Goal: Contribute content: Contribute content

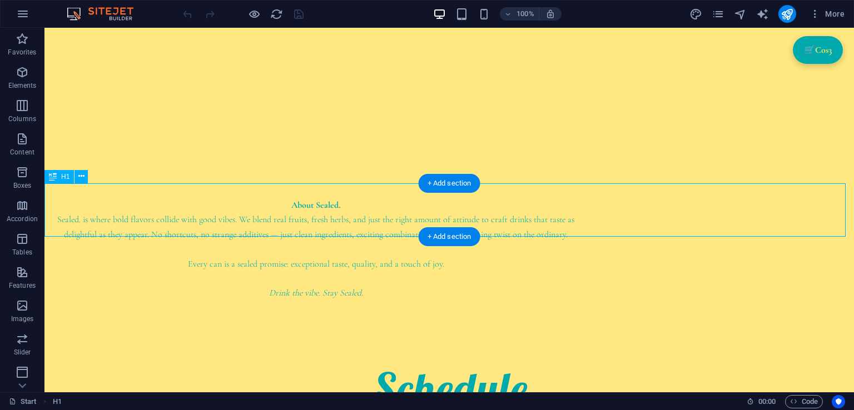
scroll to position [378, 0]
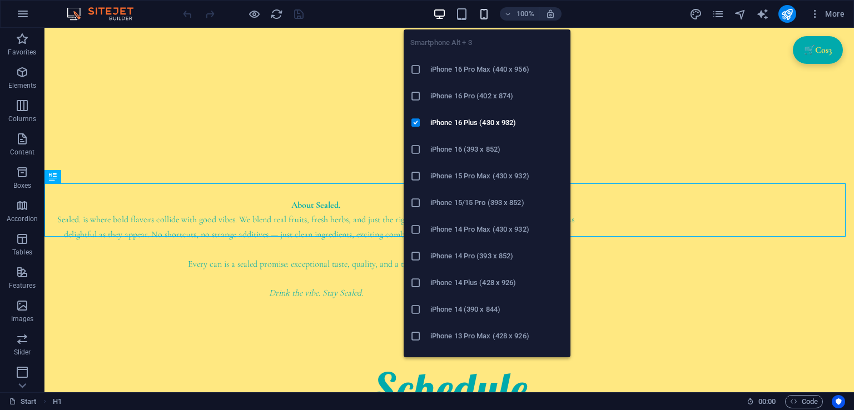
click at [480, 13] on icon "button" at bounding box center [483, 14] width 13 height 13
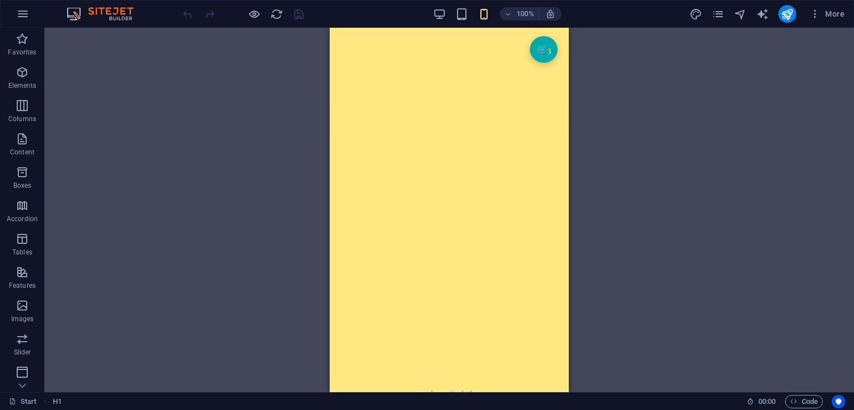
scroll to position [0, 0]
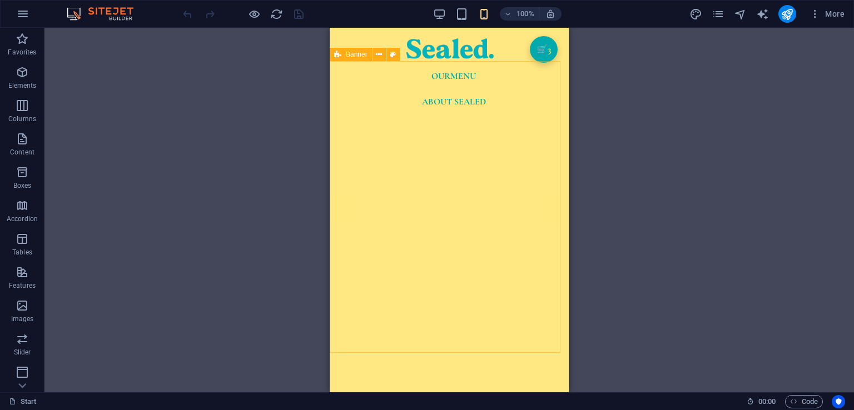
click at [344, 57] on div "Banner" at bounding box center [351, 54] width 42 height 13
select select "vh"
select select "header"
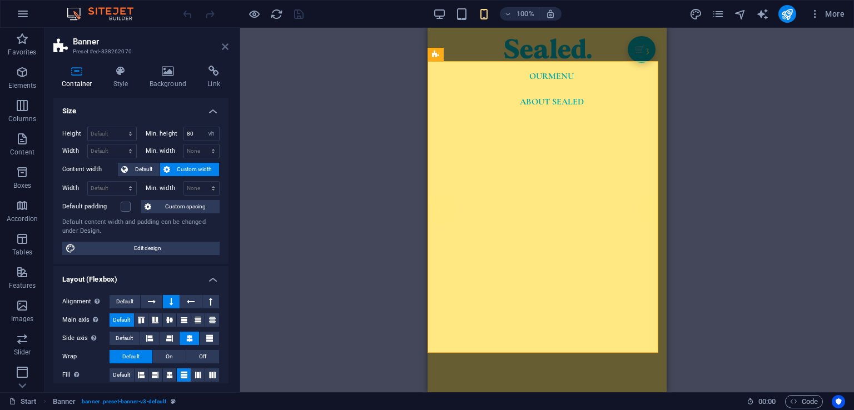
click at [225, 43] on icon at bounding box center [225, 46] width 7 height 9
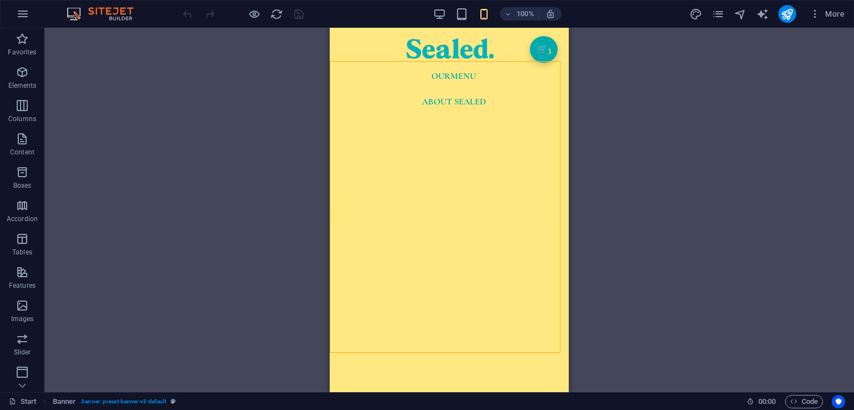
click at [374, 64] on div "Our Menu" at bounding box center [454, 75] width 230 height 23
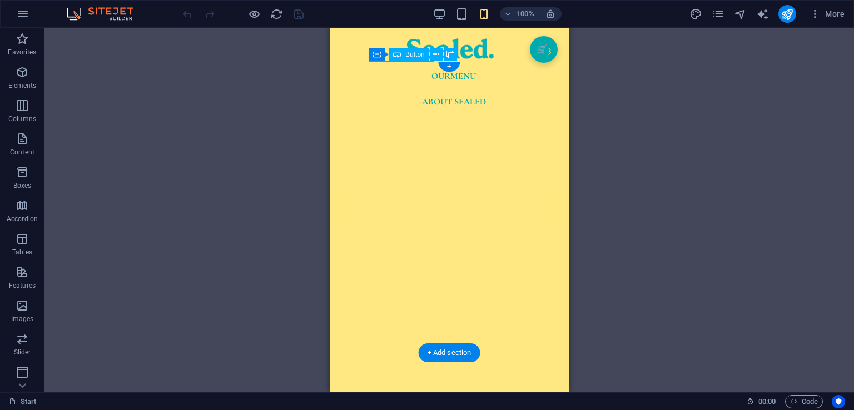
drag, startPoint x: 374, startPoint y: 62, endPoint x: 699, endPoint y: 88, distance: 326.3
click at [374, 64] on div "Our Menu" at bounding box center [454, 75] width 230 height 23
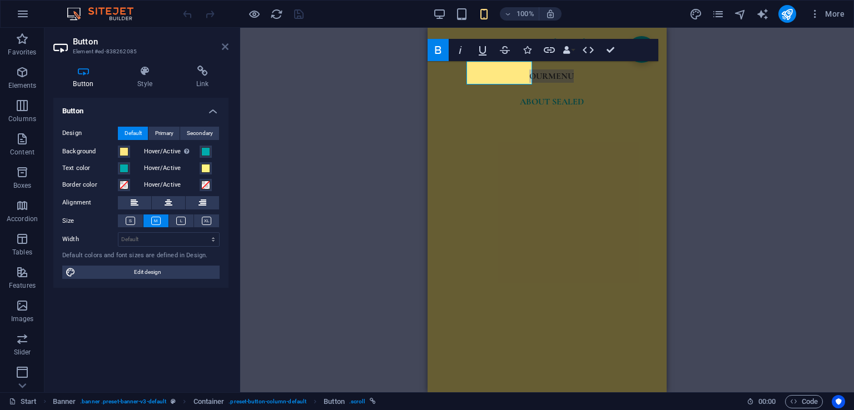
click at [226, 46] on icon at bounding box center [225, 46] width 7 height 9
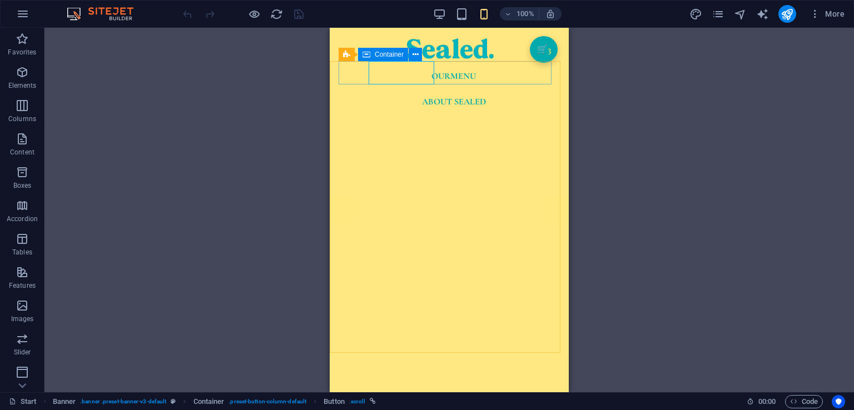
click at [377, 54] on span "Container" at bounding box center [389, 54] width 29 height 7
select select "px"
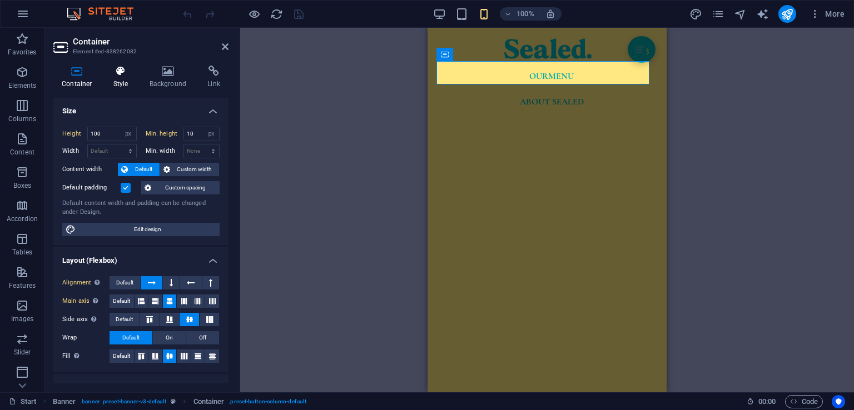
click at [108, 76] on icon at bounding box center [121, 71] width 32 height 11
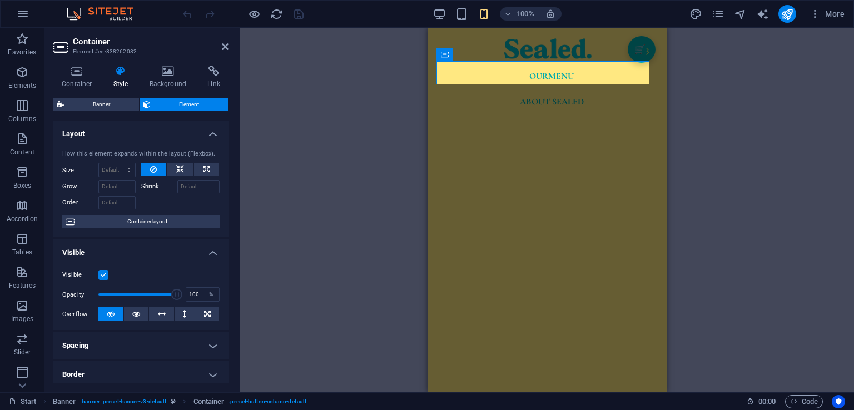
scroll to position [207, 0]
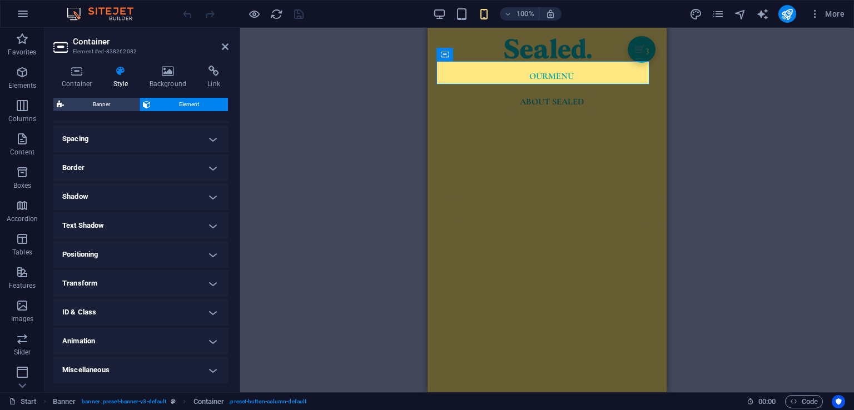
click at [94, 252] on h4 "Positioning" at bounding box center [140, 254] width 175 height 27
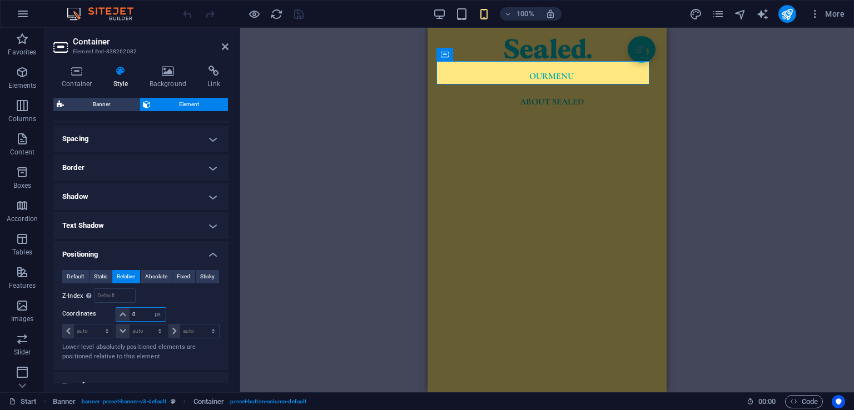
click at [140, 308] on input "0" at bounding box center [148, 314] width 36 height 13
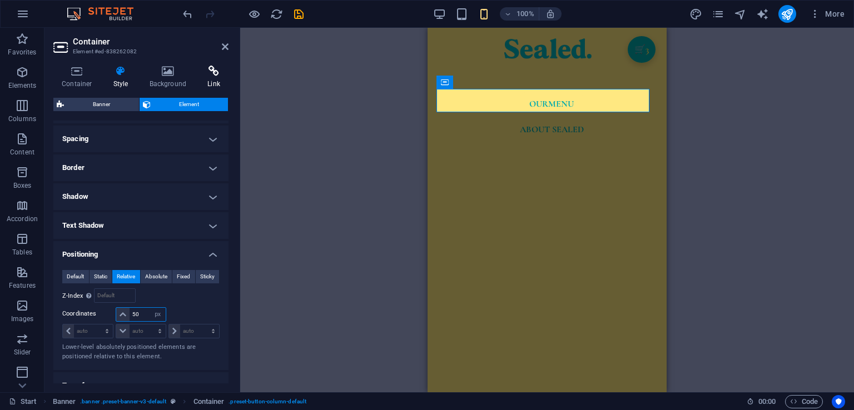
type input "5"
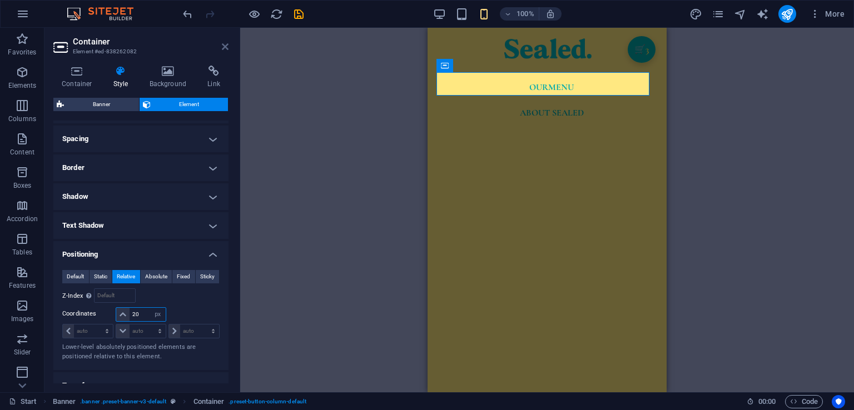
type input "20"
click at [224, 43] on icon at bounding box center [225, 46] width 7 height 9
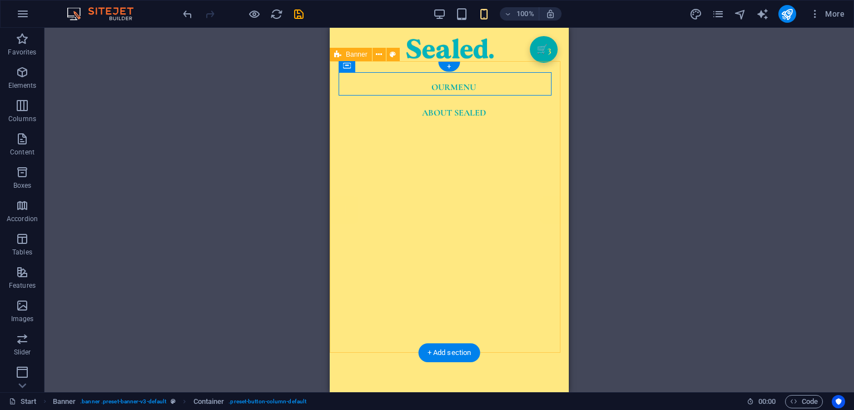
click at [422, 63] on div "Our Menu ABOUT SEALED" at bounding box center [449, 261] width 239 height 400
select select "vh"
select select "header"
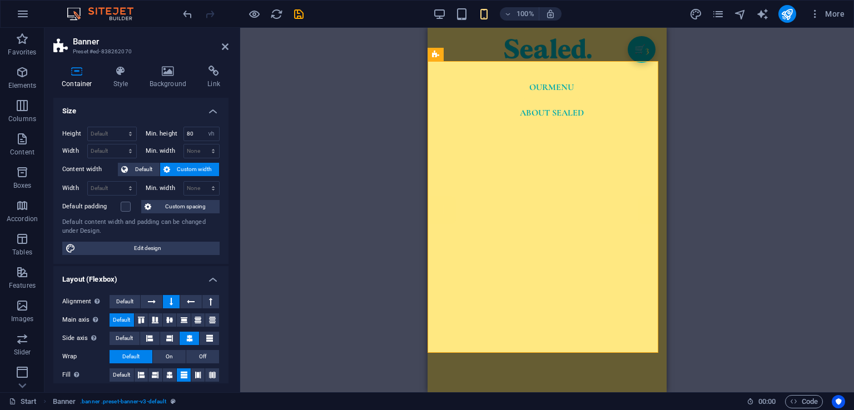
click at [118, 91] on div "Container Style Background Link Size Height Default px rem % vh vw Min. height …" at bounding box center [140, 225] width 175 height 318
click at [118, 83] on h4 "Style" at bounding box center [123, 77] width 36 height 23
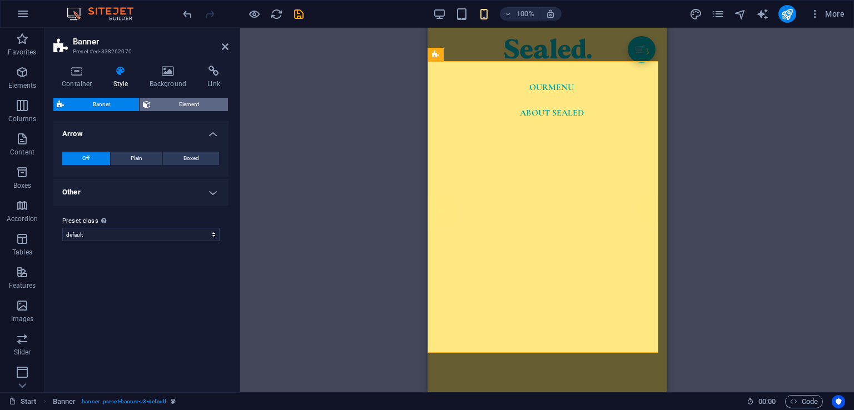
click at [165, 106] on span "Element" at bounding box center [189, 104] width 71 height 13
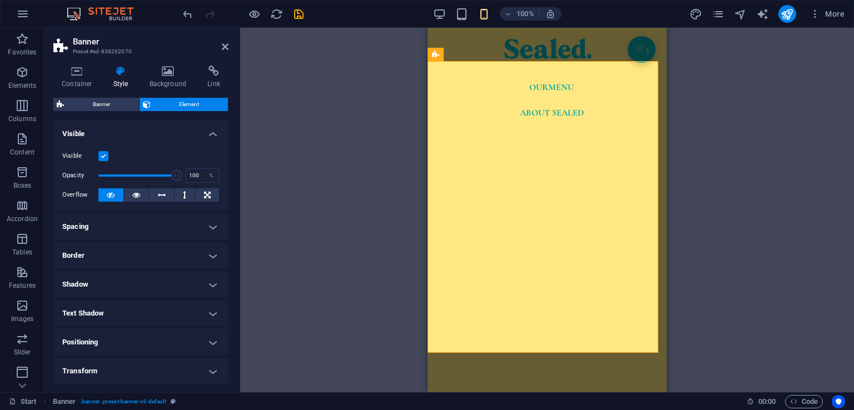
scroll to position [88, 0]
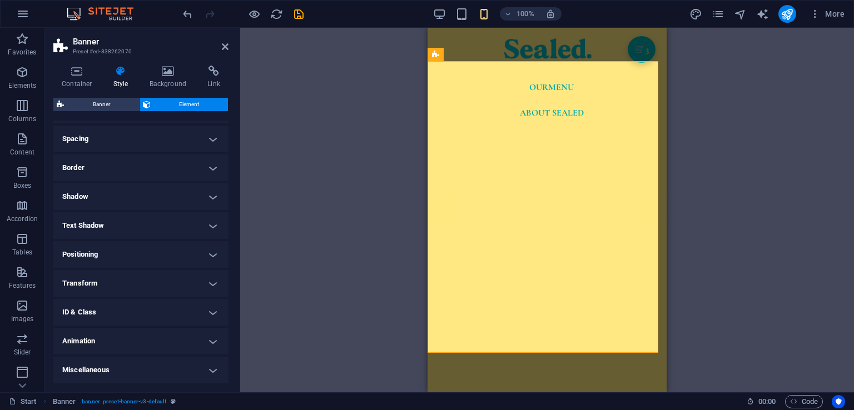
click at [97, 290] on h4 "Transform" at bounding box center [140, 283] width 175 height 27
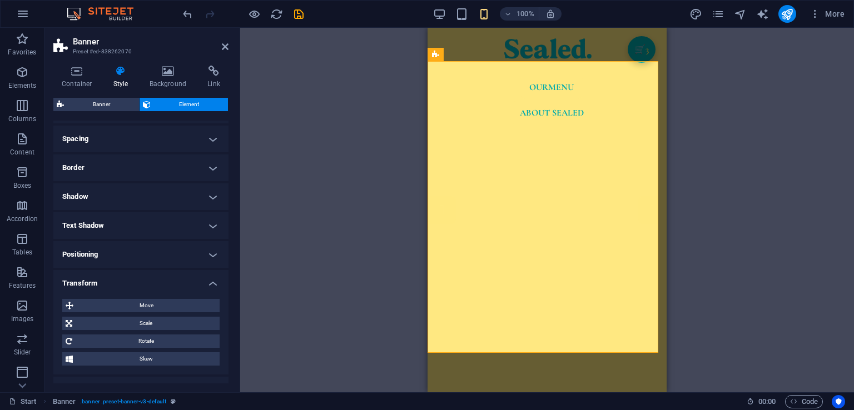
click at [86, 247] on h4 "Positioning" at bounding box center [140, 254] width 175 height 27
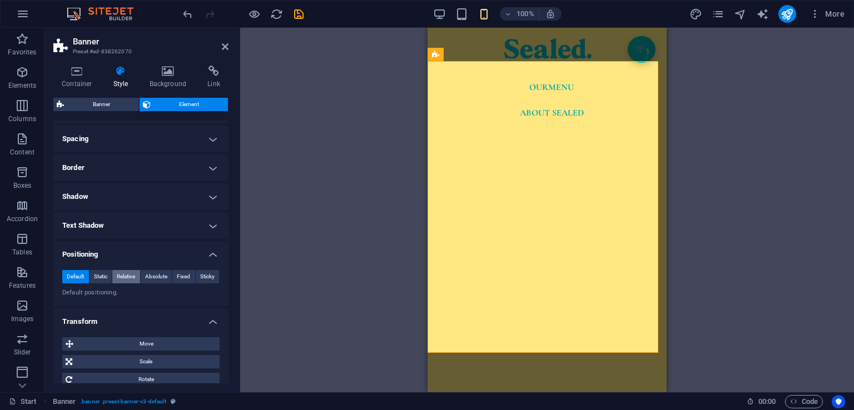
click at [123, 278] on span "Relative" at bounding box center [126, 276] width 18 height 13
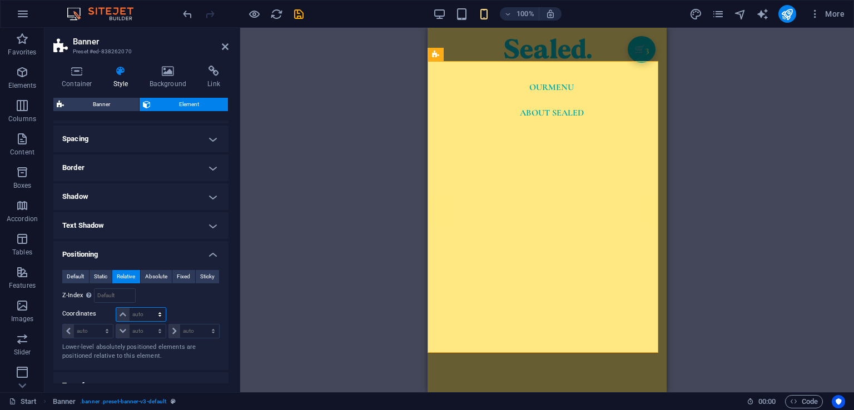
click at [142, 316] on select "auto px rem % em" at bounding box center [140, 314] width 49 height 13
select select "px"
click at [148, 308] on select "auto px rem % em" at bounding box center [140, 314] width 49 height 13
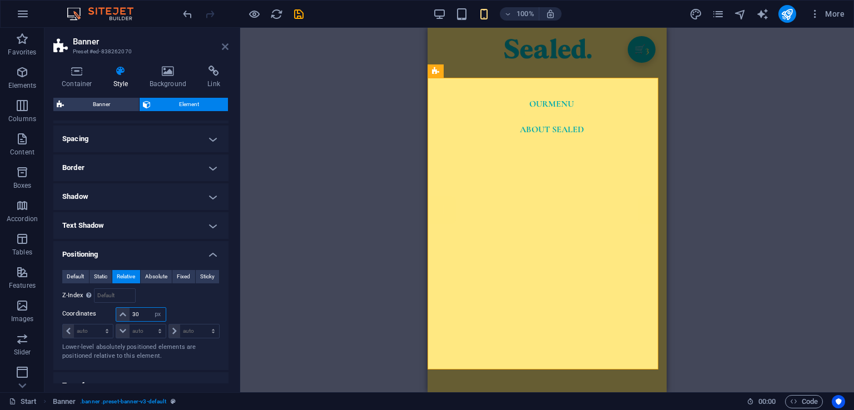
type input "30"
click at [226, 45] on icon at bounding box center [225, 46] width 7 height 9
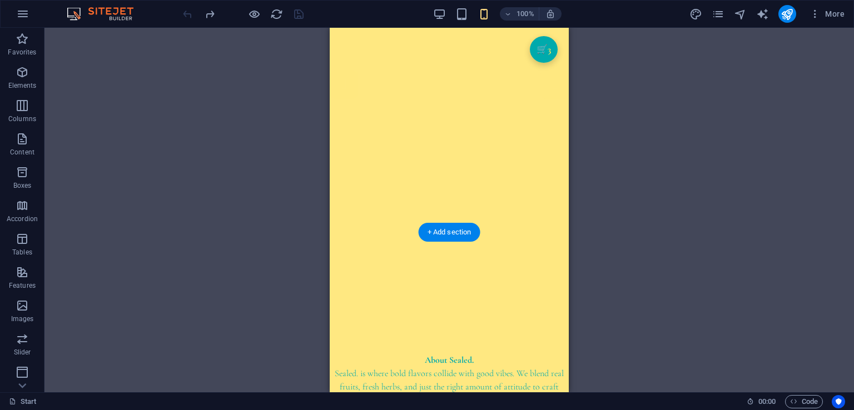
scroll to position [0, 0]
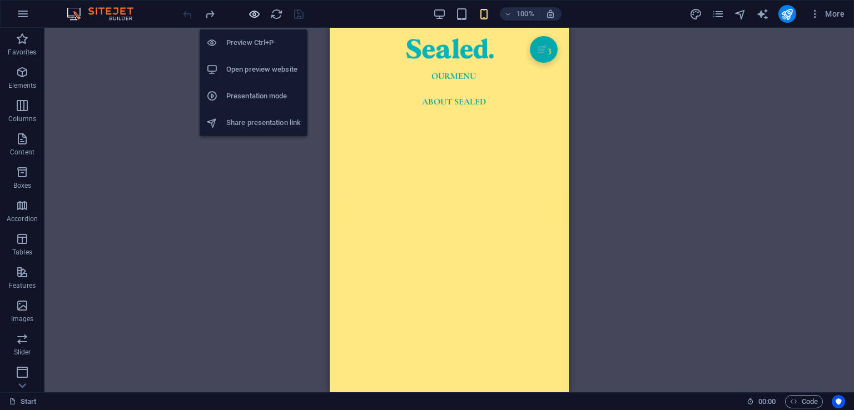
click at [251, 16] on icon "button" at bounding box center [254, 14] width 13 height 13
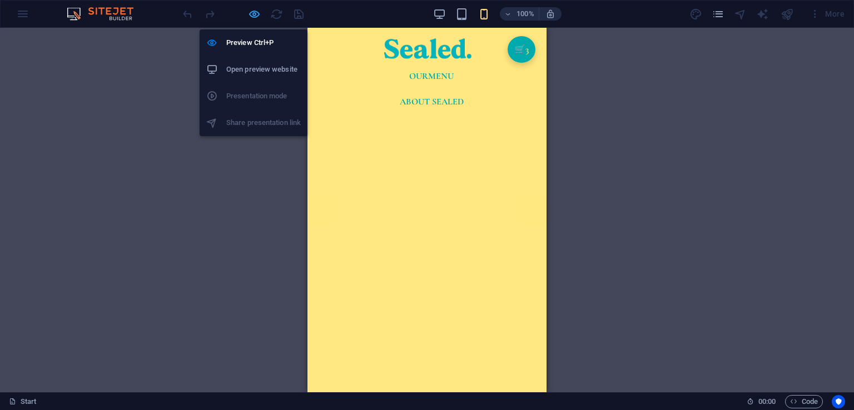
click at [251, 16] on icon "button" at bounding box center [254, 14] width 13 height 13
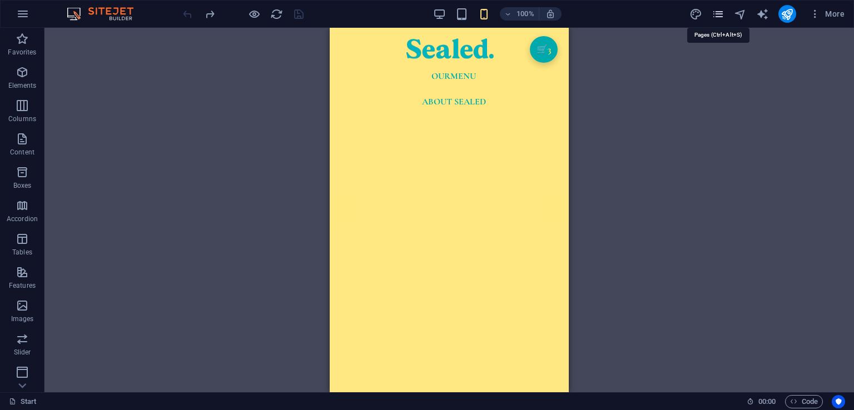
click at [719, 14] on icon "pages" at bounding box center [717, 14] width 13 height 13
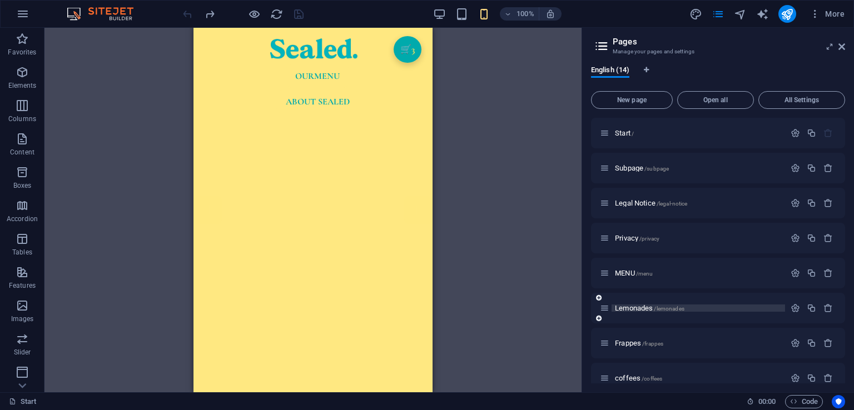
click at [656, 307] on span "/lemonades" at bounding box center [669, 309] width 30 height 6
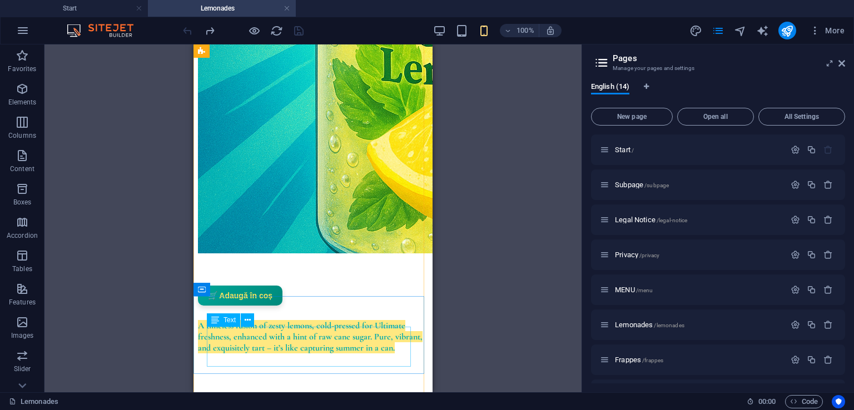
scroll to position [438, 0]
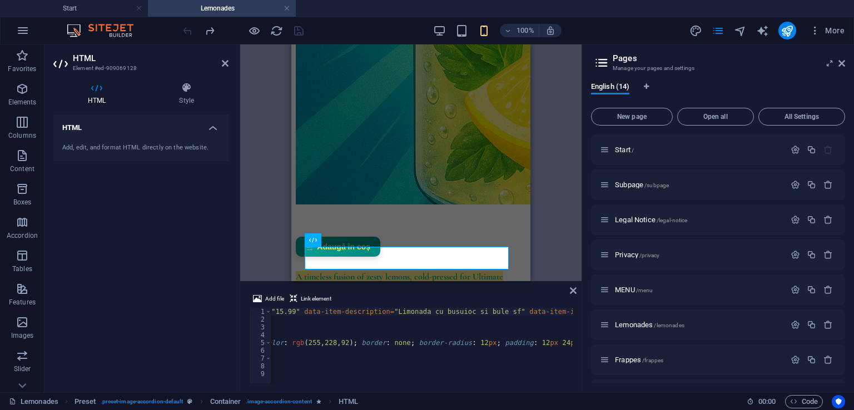
scroll to position [0, 387]
drag, startPoint x: 465, startPoint y: 312, endPoint x: 353, endPoint y: 314, distance: 111.7
paste textarea "ă cu busuioc proaspăt și apă minerală, vibrantă și revigorantă."
type textarea "<button class="snipcart-add-item custom-cart-btn" data-item-id="buzzed-basil" d…"
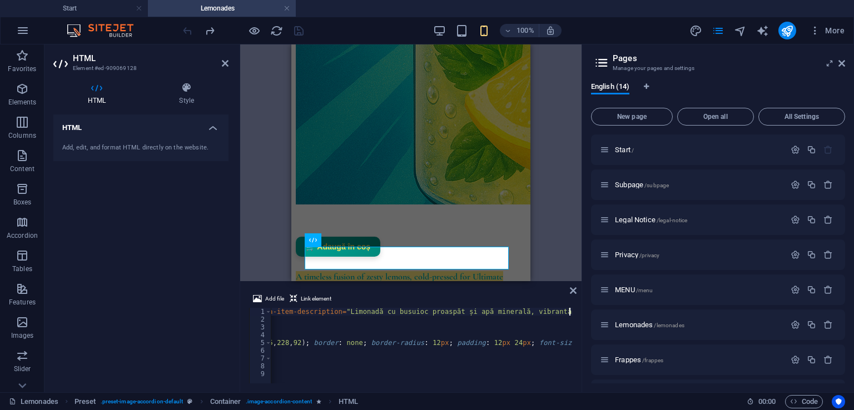
scroll to position [0, 435]
click at [573, 292] on icon at bounding box center [573, 290] width 7 height 9
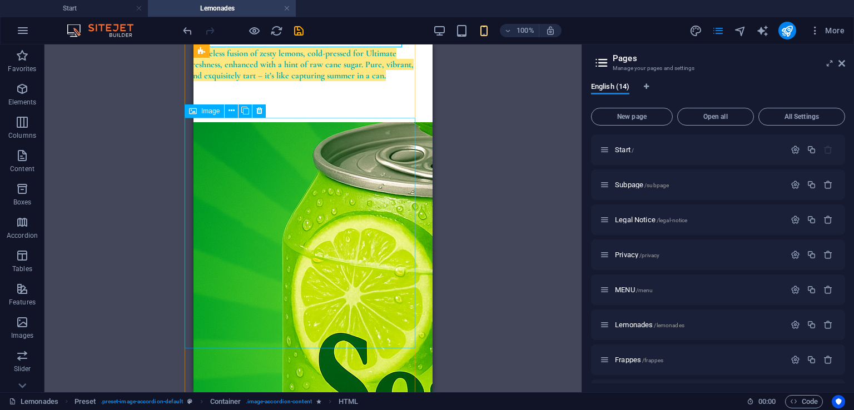
scroll to position [783, 9]
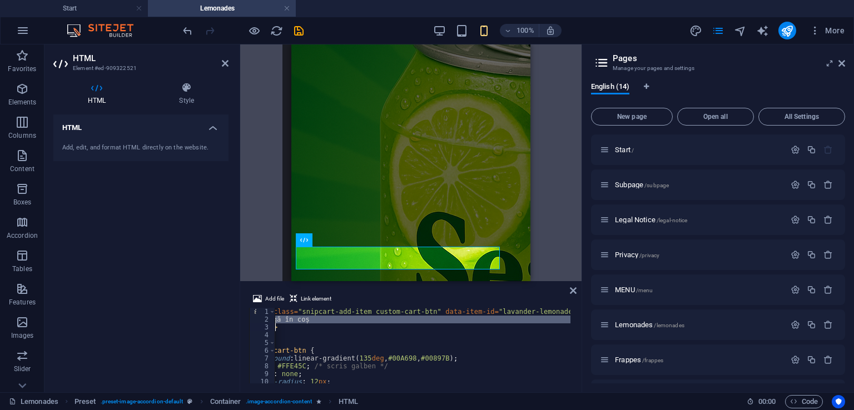
scroll to position [0, 0]
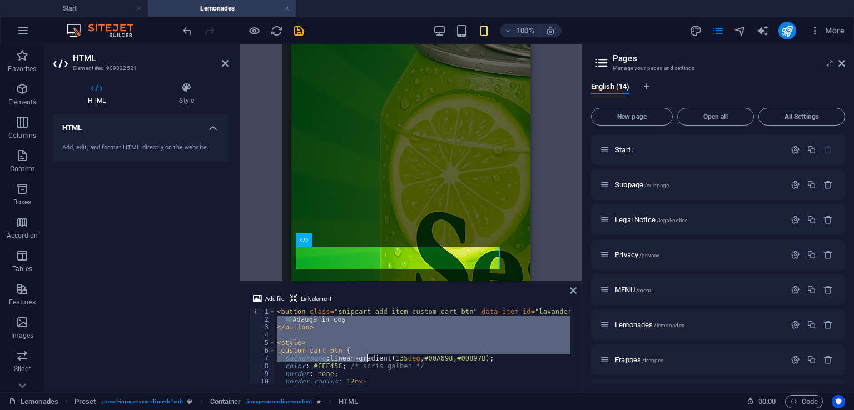
drag, startPoint x: 491, startPoint y: 313, endPoint x: 367, endPoint y: 358, distance: 131.9
click at [367, 358] on div "< button class = "snipcart-add-item custom-cart-btn" data-item-id = "lavander-l…" at bounding box center [760, 352] width 970 height 89
click at [445, 354] on div "< button class = "snipcart-add-item custom-cart-btn" data-item-id = "lavander-l…" at bounding box center [423, 346] width 296 height 76
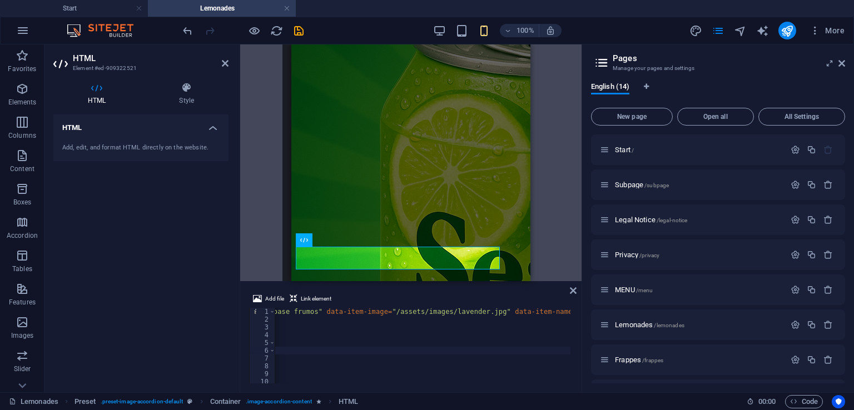
scroll to position [0, 675]
drag, startPoint x: 563, startPoint y: 313, endPoint x: 498, endPoint y: 312, distance: 64.5
click at [498, 312] on div "< button class = "snipcart-add-item custom-cart-btn" data-item-id = "lavander-l…" at bounding box center [85, 352] width 970 height 89
paste textarea "imonadă delicată cu lavandă, relaxantă și parfumată."
type textarea "<button class="snipcart-add-item custom-cart-btn" data-item-id="lavander-lemona…"
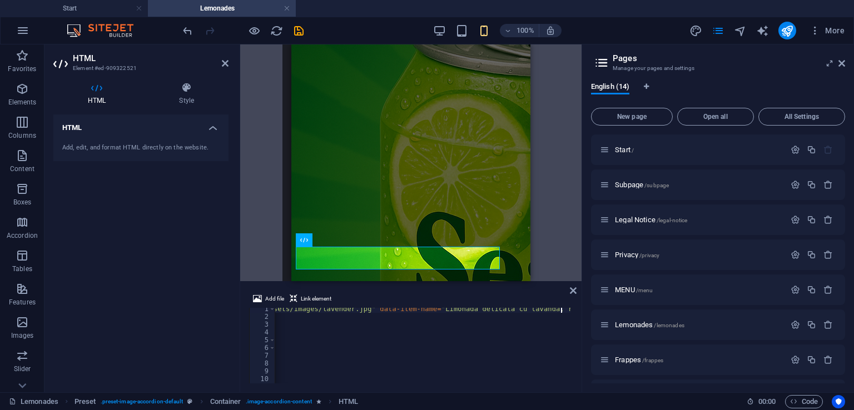
scroll to position [0, 0]
click at [573, 294] on icon at bounding box center [573, 290] width 7 height 9
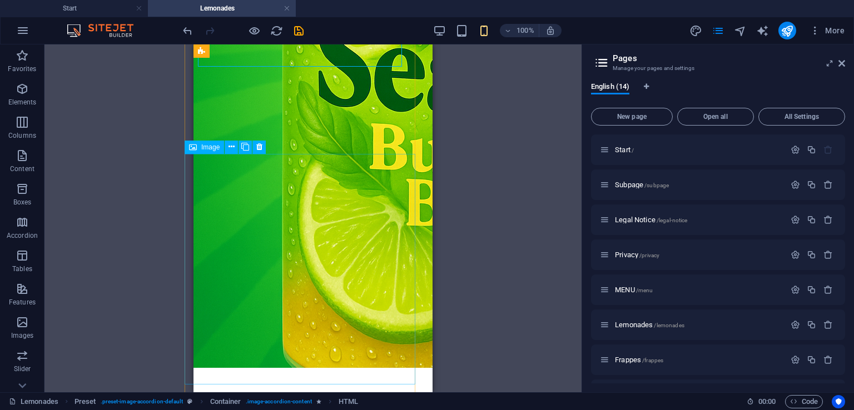
scroll to position [1154, 9]
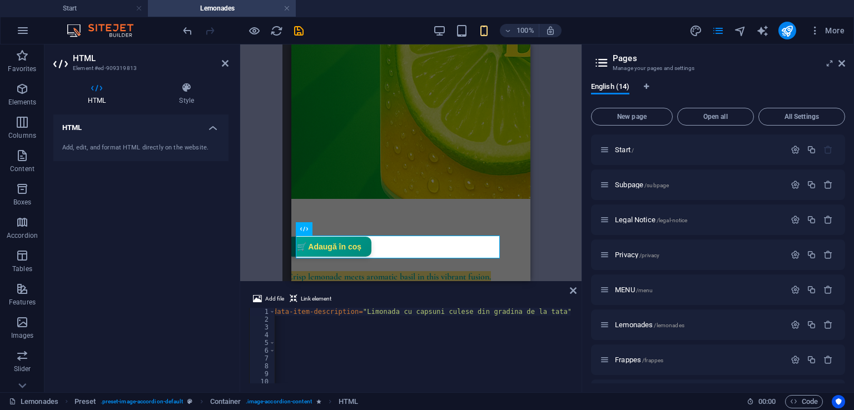
scroll to position [0, 450]
drag, startPoint x: 504, startPoint y: 313, endPoint x: 321, endPoint y: 311, distance: 182.9
click at [321, 311] on div "< button class = "snipcart-add-item custom-cart-btn" data-item-id = "strawberry…" at bounding box center [328, 352] width 1008 height 89
paste textarea "ă fresh cu căpșuni, dulce-acrișoară și răcoritoare."
type textarea "<button class="snipcart-add-item custom-cart-btn" data-item-id="strawberry-lemo…"
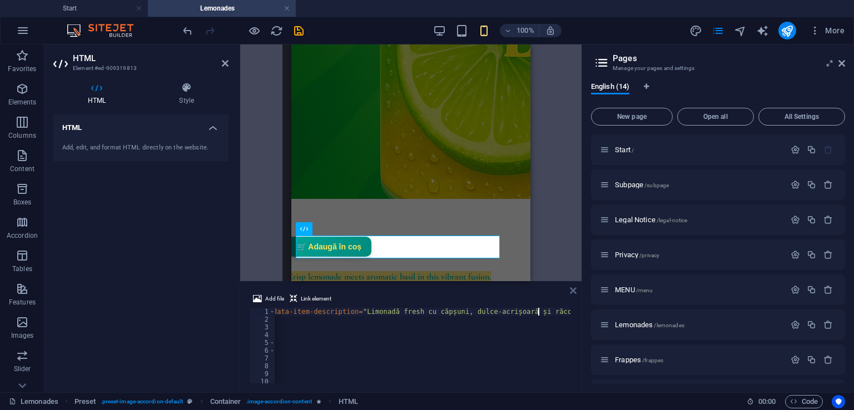
click at [572, 292] on icon at bounding box center [573, 290] width 7 height 9
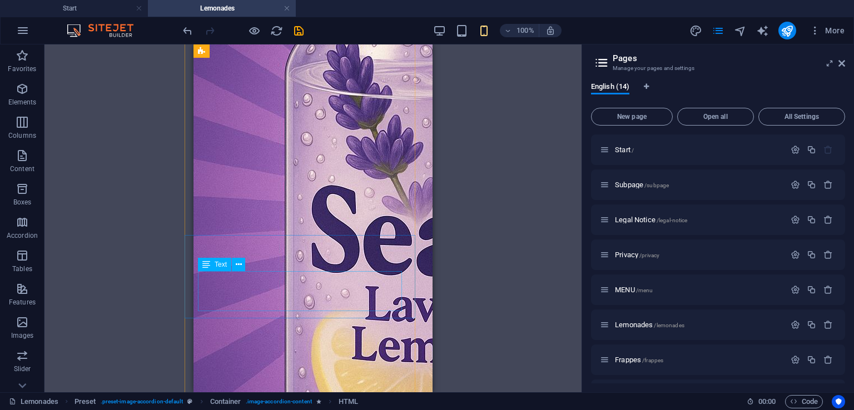
scroll to position [1545, 9]
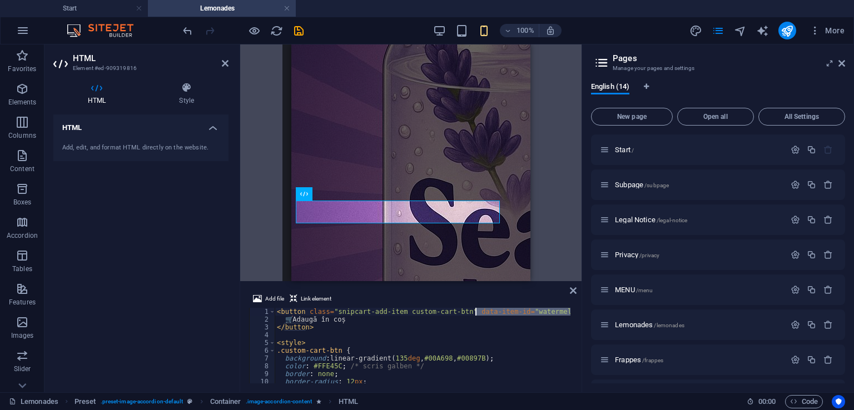
scroll to position [0, 0]
drag, startPoint x: 543, startPoint y: 310, endPoint x: 512, endPoint y: 312, distance: 30.7
click at [512, 312] on div "< button class = "snipcart-add-item custom-cart-btn" data-item-id = "watermelon…" at bounding box center [777, 352] width 1004 height 89
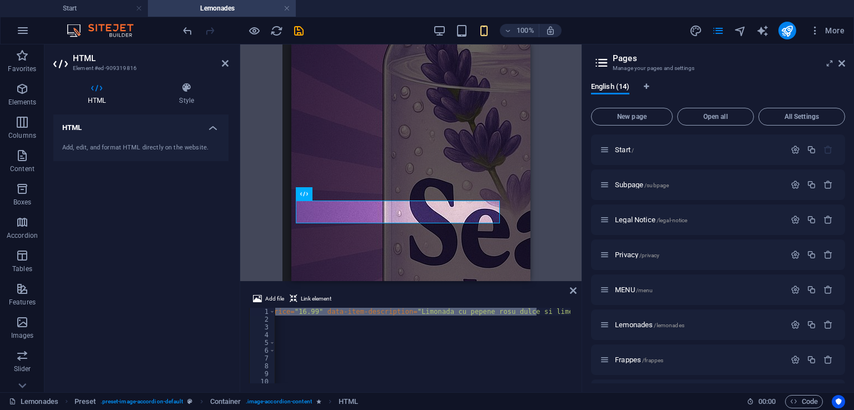
click at [396, 318] on div "< button class = "snipcart-add-item custom-cart-btn" data-item-id = "watermelon…" at bounding box center [381, 352] width 1004 height 89
drag, startPoint x: 479, startPoint y: 314, endPoint x: 460, endPoint y: 313, distance: 19.5
click at [460, 313] on div "< button class = "snipcart-add-item custom-cart-btn" data-item-id = "watermelon…" at bounding box center [463, 352] width 1004 height 89
paste textarea "O combinație revigorantă de pepene [PERSON_NAME] și lime proaspăt."
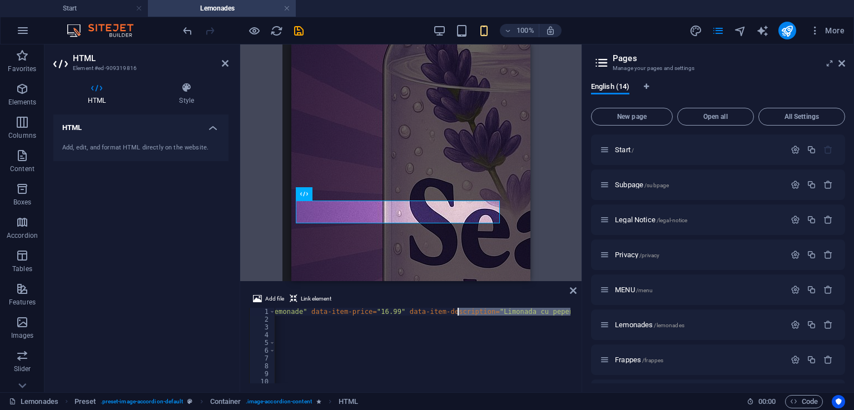
type textarea "<button class="snipcart-add-item custom-cart-btn" data-item-id="watermelon-lemo…"
click at [575, 290] on icon at bounding box center [573, 290] width 7 height 9
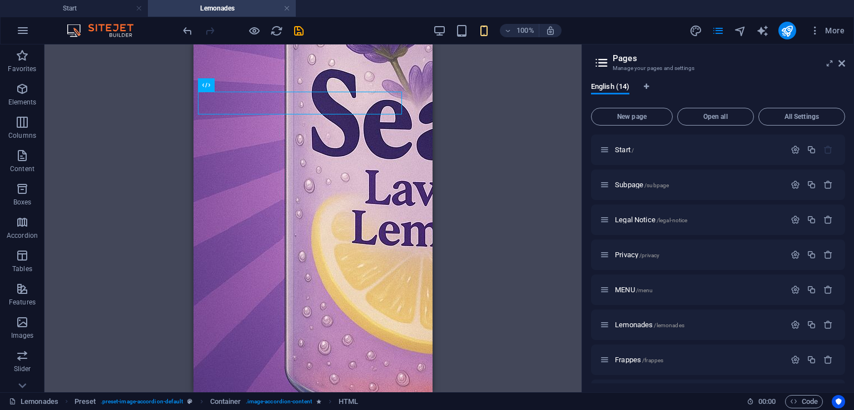
scroll to position [1836, 9]
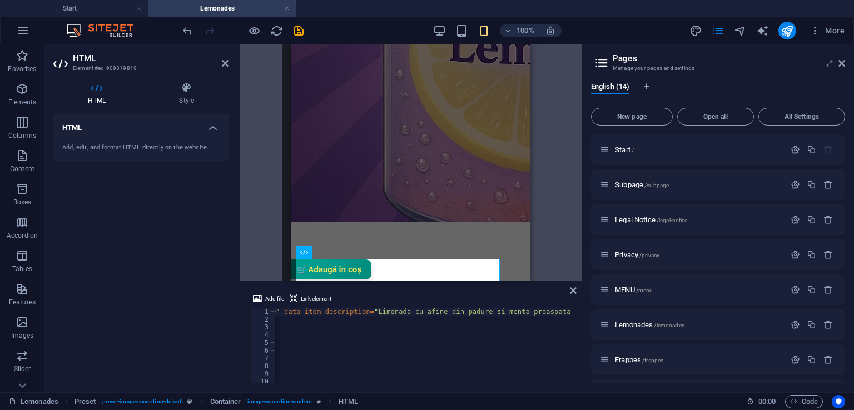
scroll to position [0, 436]
click at [571, 292] on icon at bounding box center [573, 290] width 7 height 9
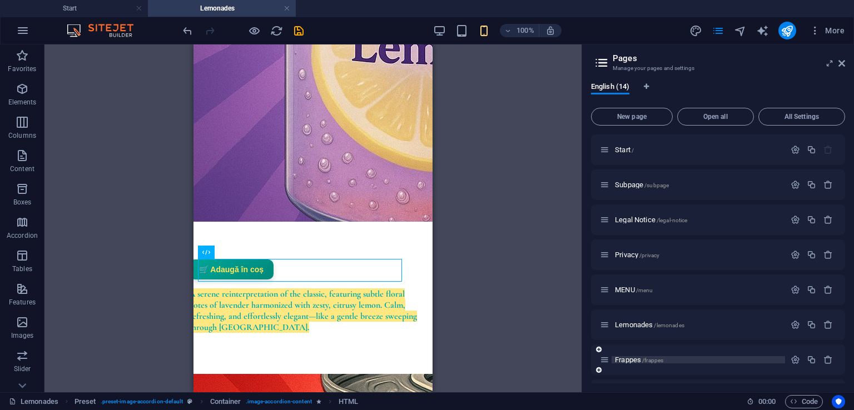
click at [650, 361] on span "/frappes" at bounding box center [652, 360] width 21 height 6
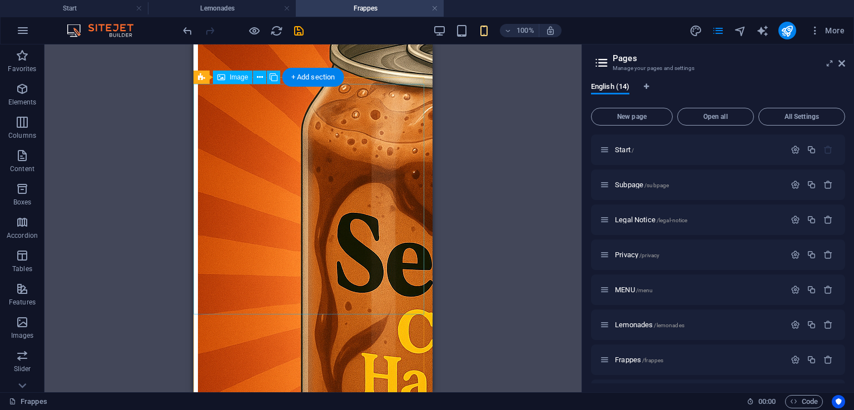
scroll to position [0, 0]
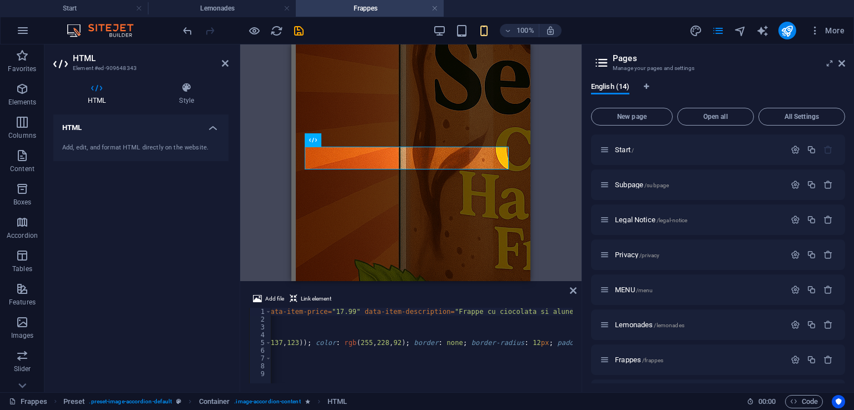
scroll to position [0, 402]
click at [571, 291] on icon at bounding box center [573, 290] width 7 height 9
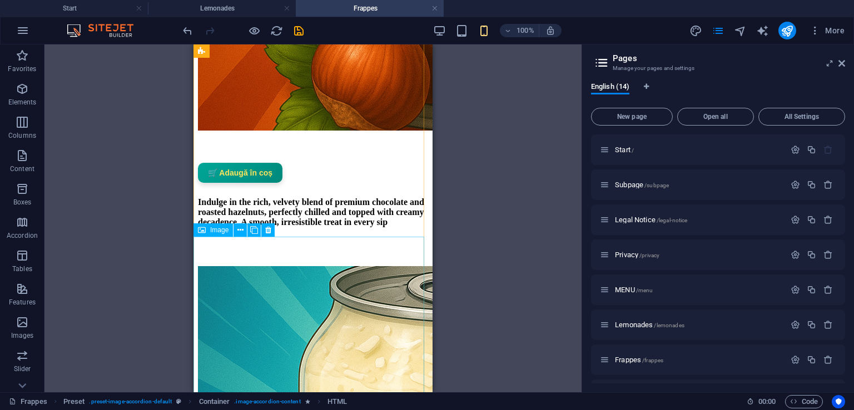
scroll to position [524, 0]
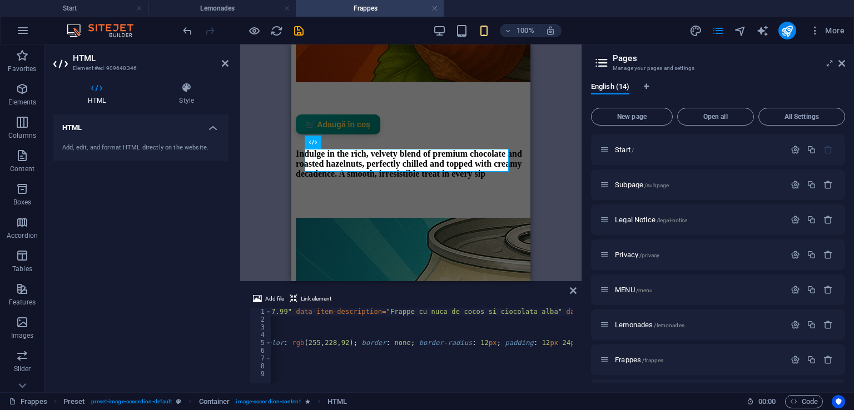
scroll to position [0, 387]
click at [573, 290] on icon at bounding box center [573, 290] width 7 height 9
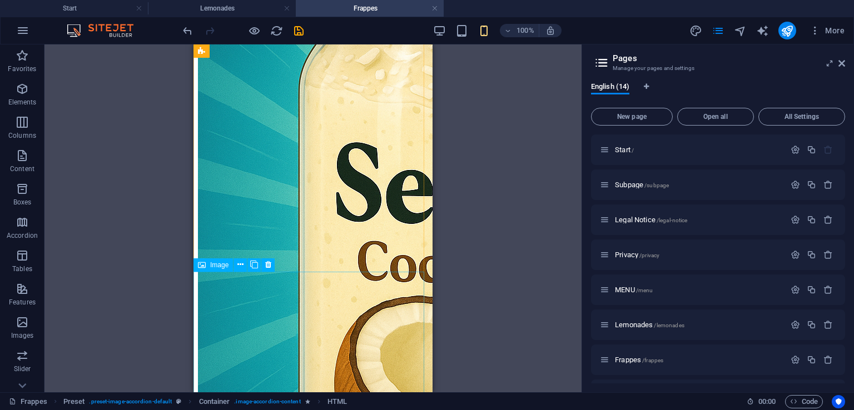
scroll to position [823, 0]
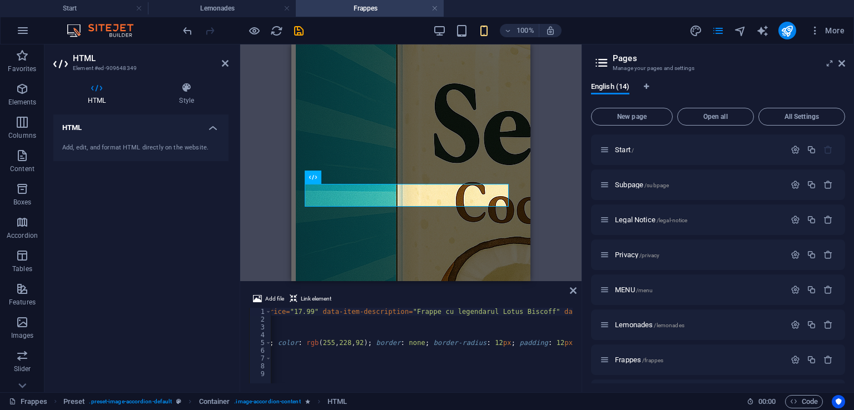
scroll to position [0, 373]
drag, startPoint x: 500, startPoint y: 312, endPoint x: 371, endPoint y: 312, distance: 129.0
paste textarea "Mix cremos de cafea rece și biscuiți Lotus, decadent și răsfățător."
type textarea "<button class="snipcart-add-item custom-cart-btn" data-item-id="lotus-biscoff" …"
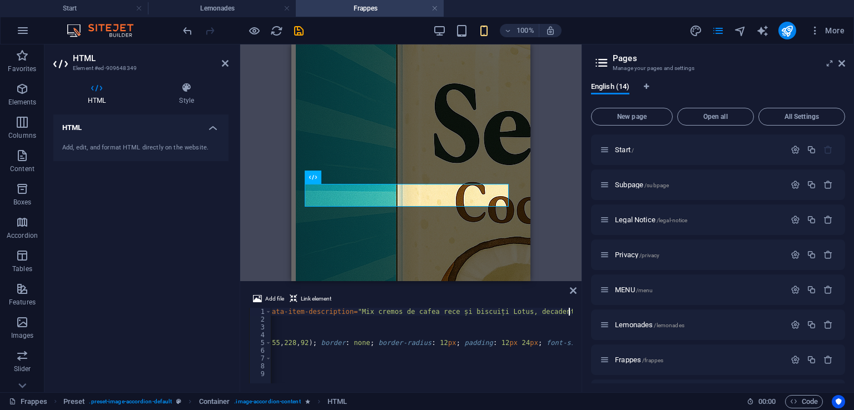
scroll to position [0, 427]
click at [572, 291] on icon at bounding box center [573, 290] width 7 height 9
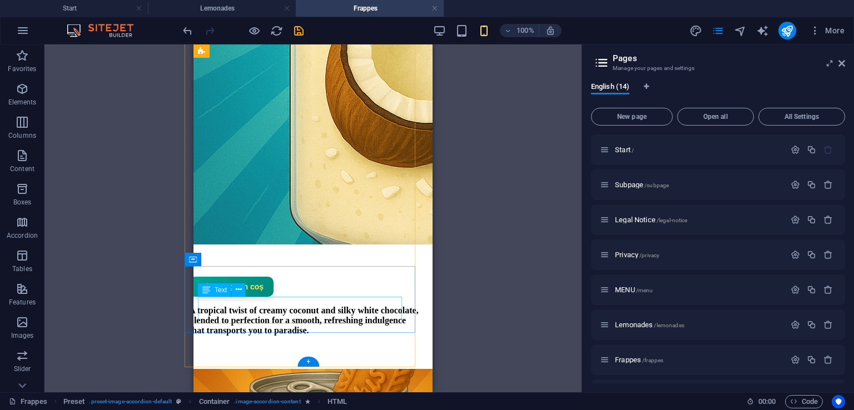
scroll to position [1071, 9]
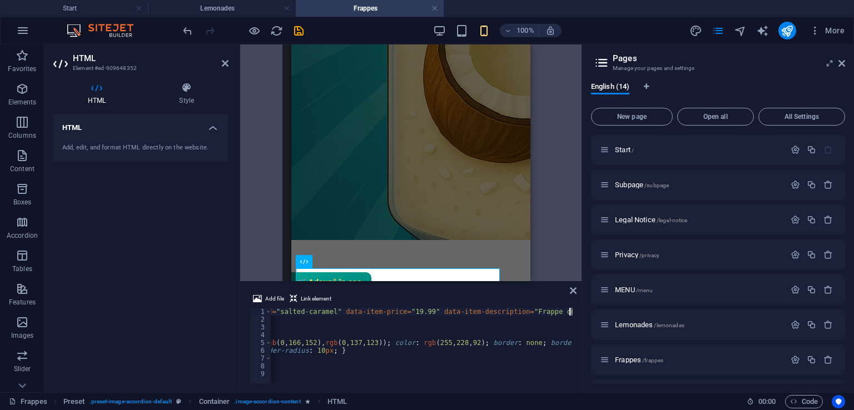
scroll to position [0, 262]
drag, startPoint x: 470, startPoint y: 314, endPoint x: 487, endPoint y: 312, distance: 17.4
paste textarea "Cafea rece cremoasă cu caramel [PERSON_NAME], un echilibru dulce și rafinat."
type textarea "<button class="snipcart-add-item custom-cart-btn" data-item-id="salted-caramel"…"
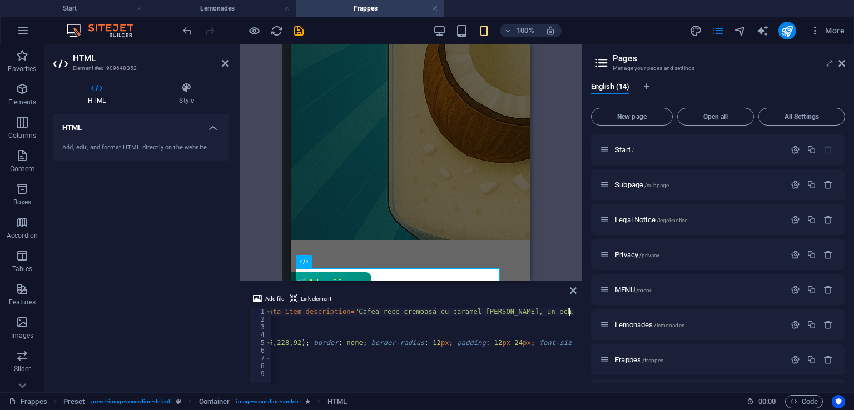
scroll to position [0, 435]
click at [574, 292] on icon at bounding box center [573, 290] width 7 height 9
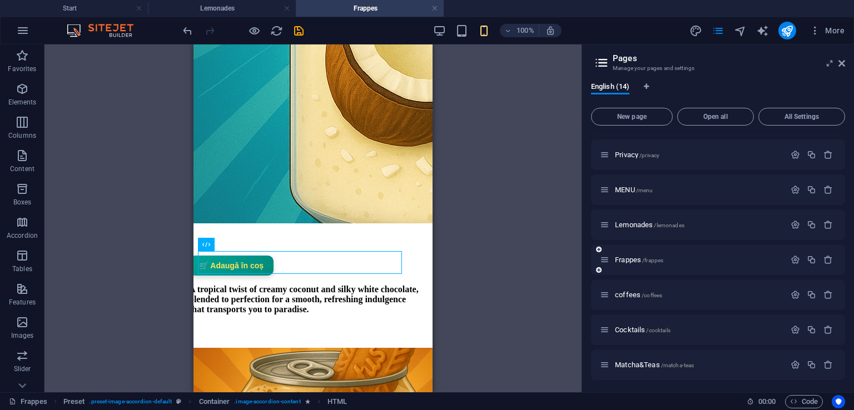
scroll to position [112, 0]
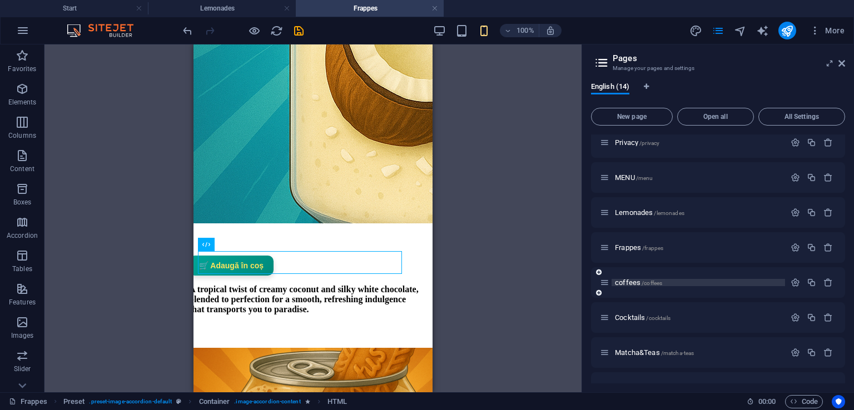
click at [636, 282] on span "coffees /coffees" at bounding box center [638, 282] width 47 height 8
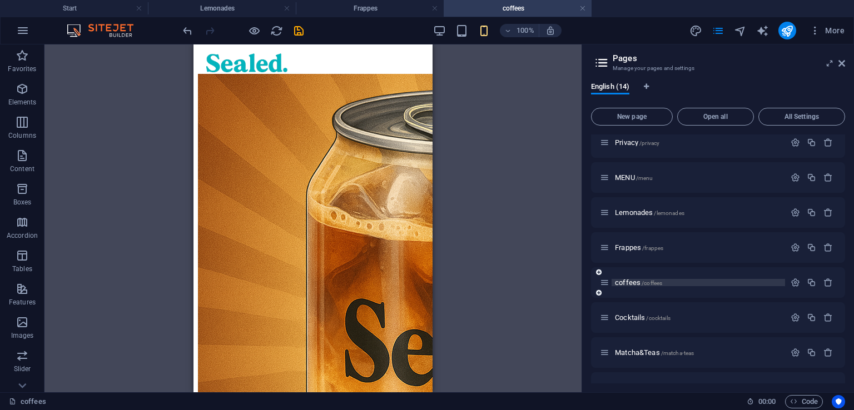
scroll to position [0, 0]
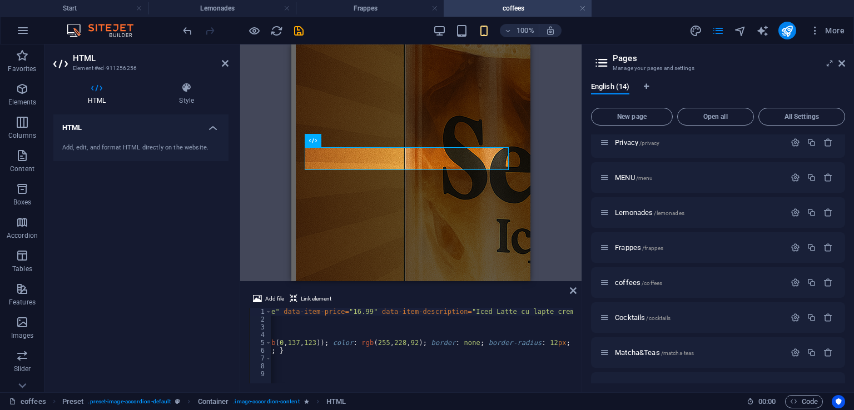
scroll to position [0, 360]
click at [571, 288] on icon at bounding box center [573, 290] width 7 height 9
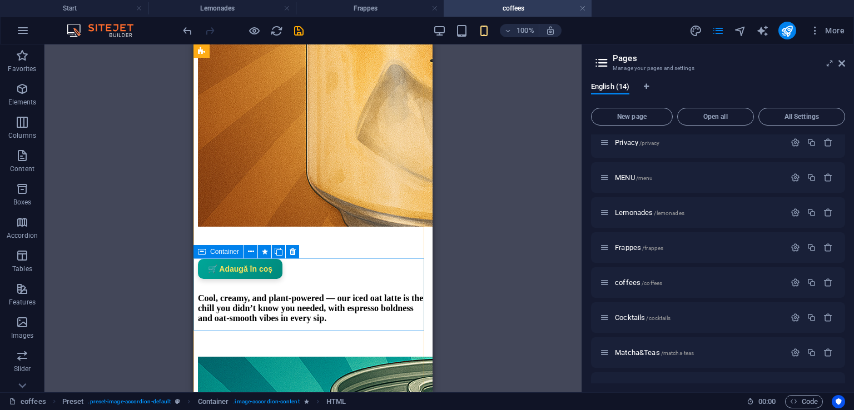
scroll to position [454, 0]
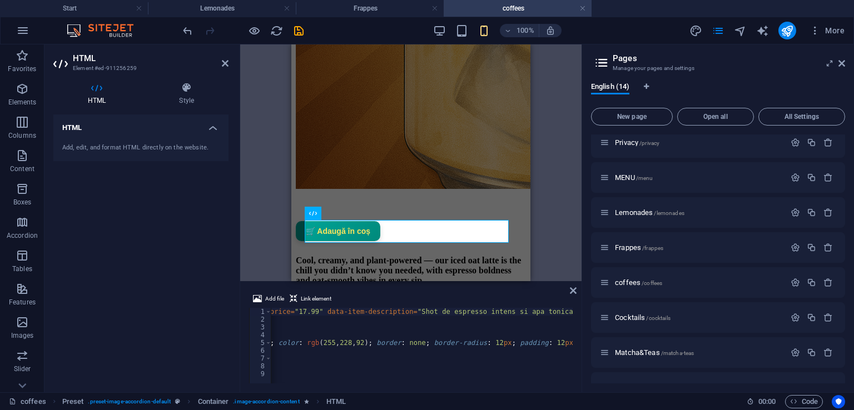
scroll to position [0, 376]
click at [574, 292] on icon at bounding box center [573, 290] width 7 height 9
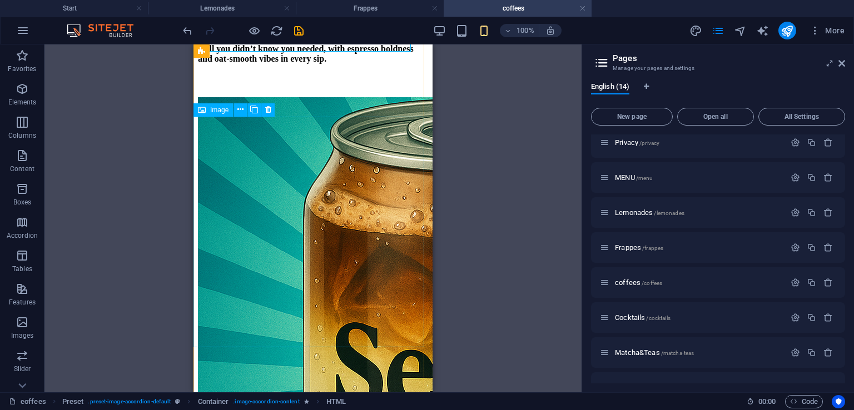
scroll to position [737, 0]
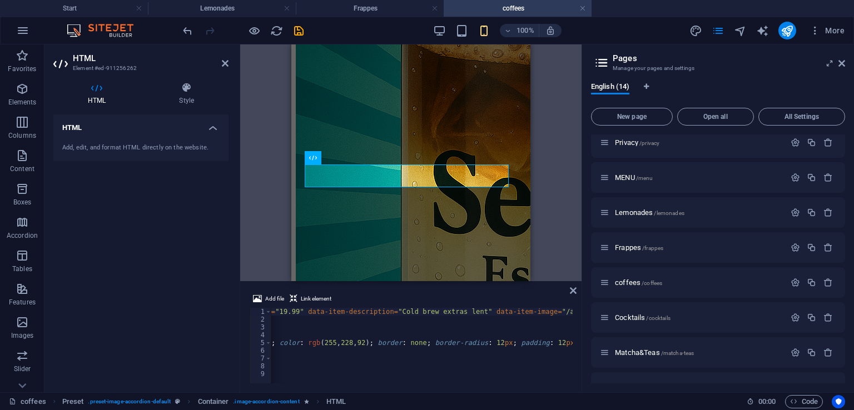
scroll to position [0, 371]
click at [572, 290] on icon at bounding box center [573, 290] width 7 height 9
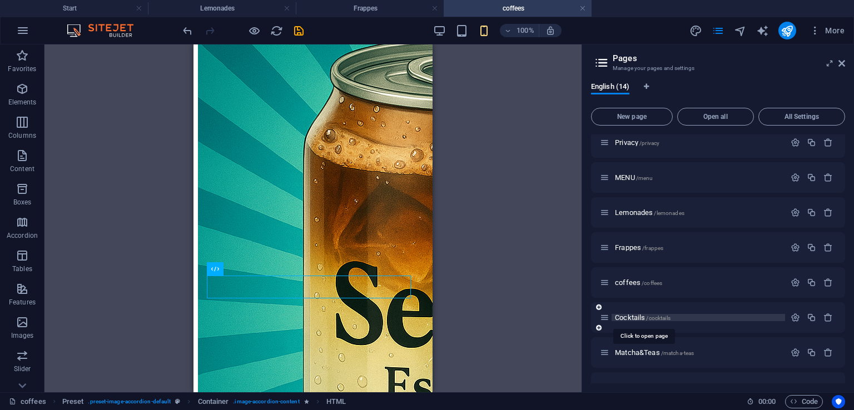
click at [643, 316] on span "Cocktails /cocktails" at bounding box center [643, 317] width 56 height 8
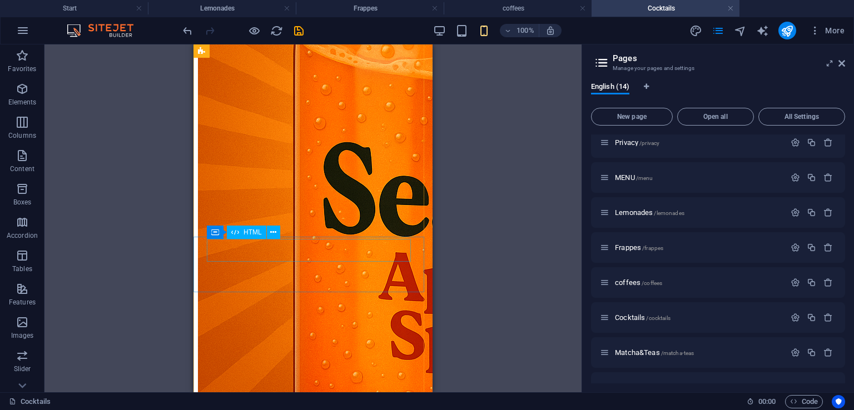
scroll to position [173, 0]
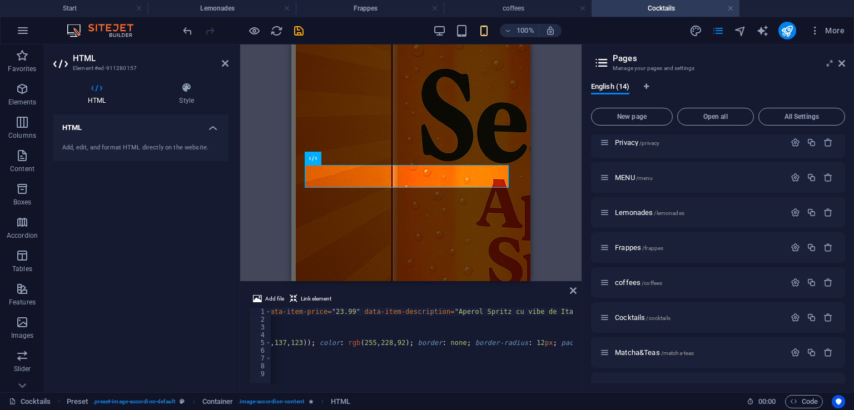
scroll to position [0, 331]
drag, startPoint x: 529, startPoint y: 313, endPoint x: 413, endPoint y: 313, distance: 116.2
paste textarea "Clasic italian spumant, răcoritor și plin de prospețime."
type textarea "<button class="snipcart-add-item custom-cart-btn" data-item-id="aperol-spritz" …"
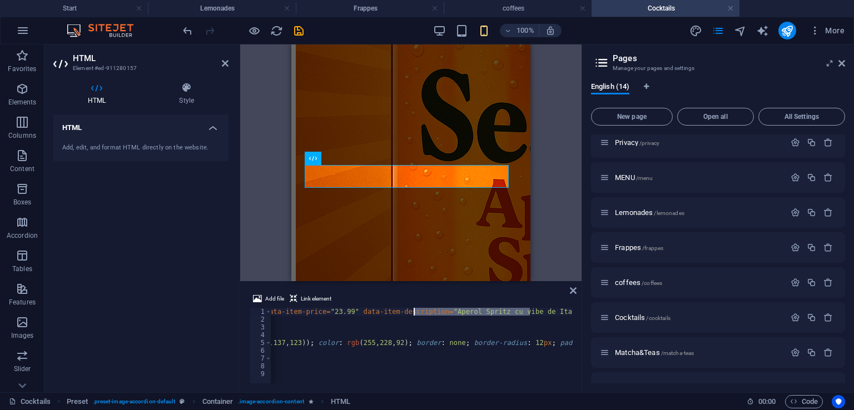
scroll to position [0, 386]
click at [574, 293] on icon at bounding box center [573, 290] width 7 height 9
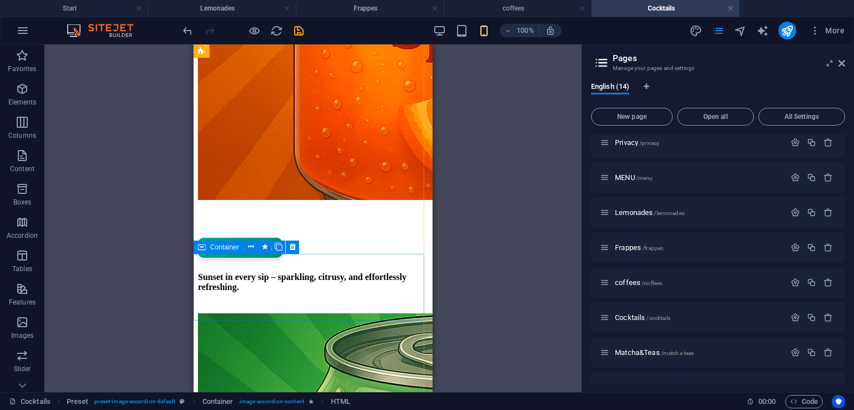
scroll to position [449, 0]
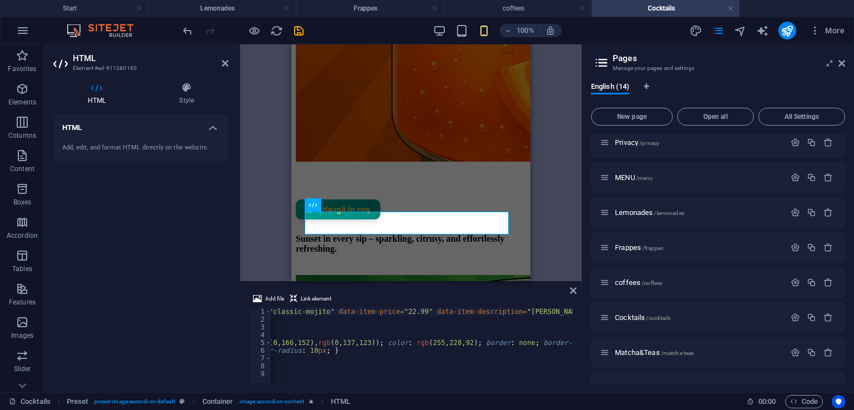
scroll to position [0, 356]
click at [573, 291] on icon at bounding box center [573, 290] width 7 height 9
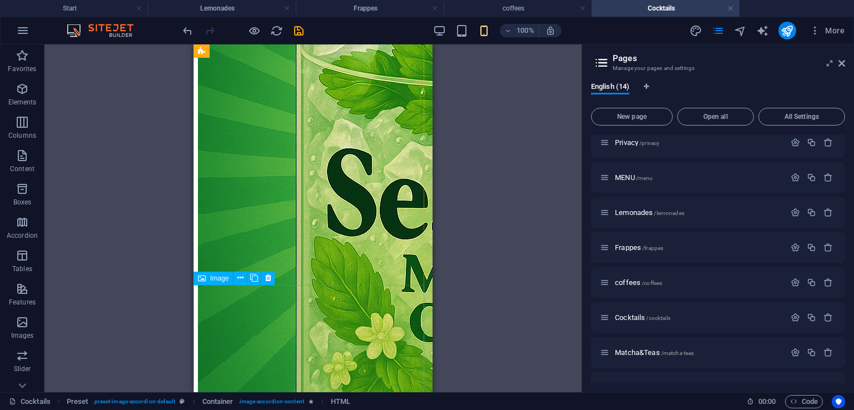
scroll to position [803, 0]
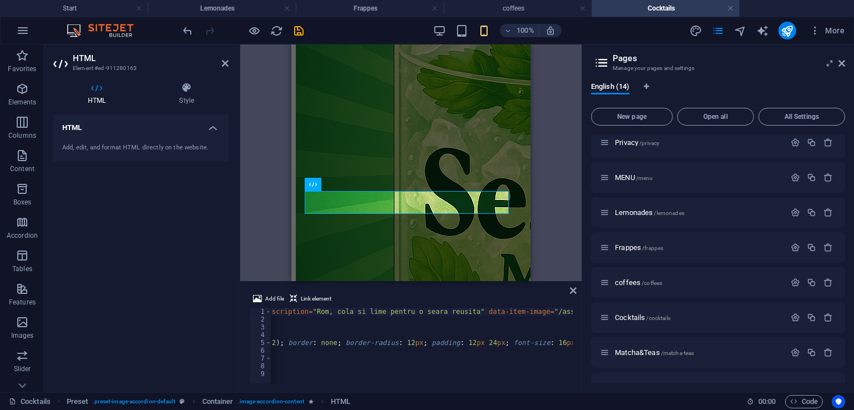
scroll to position [0, 425]
click at [571, 290] on icon at bounding box center [573, 290] width 7 height 9
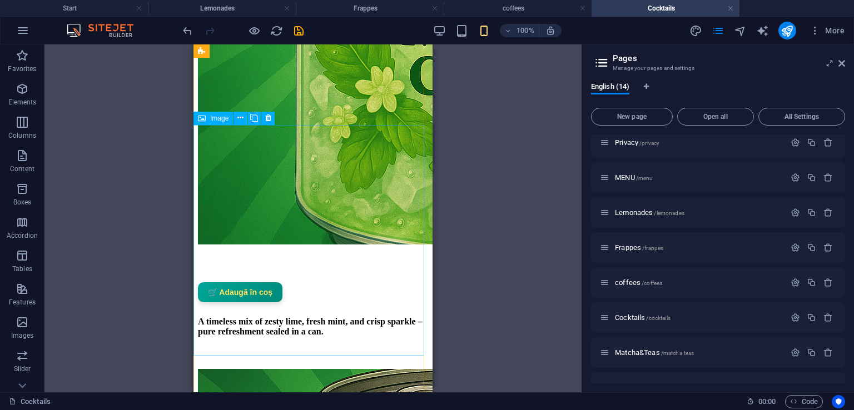
scroll to position [857, 0]
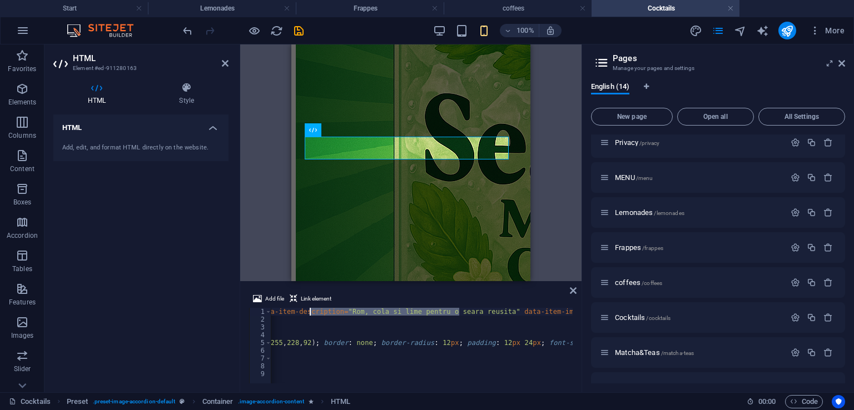
drag, startPoint x: 460, startPoint y: 312, endPoint x: 311, endPoint y: 311, distance: 149.0
paste textarea "cu cola și lime proaspăt, un clasic răcoritor."
type textarea "<button class="snipcart-add-item custom-cart-btn" data-item-id="cuba-libre" dat…"
click at [574, 288] on icon at bounding box center [573, 290] width 7 height 9
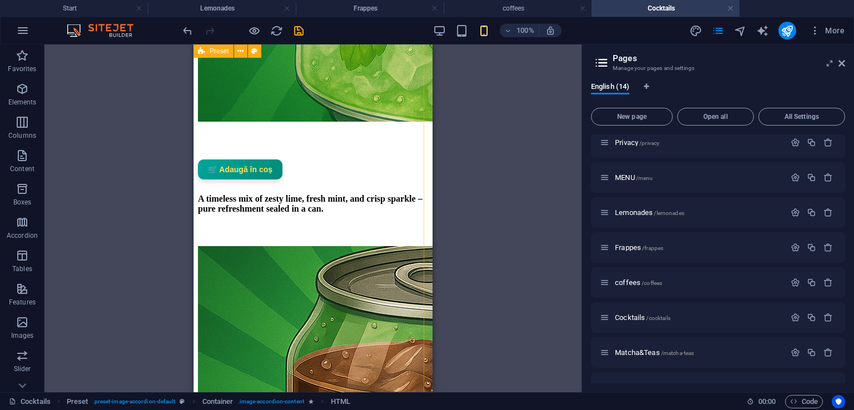
scroll to position [1178, 0]
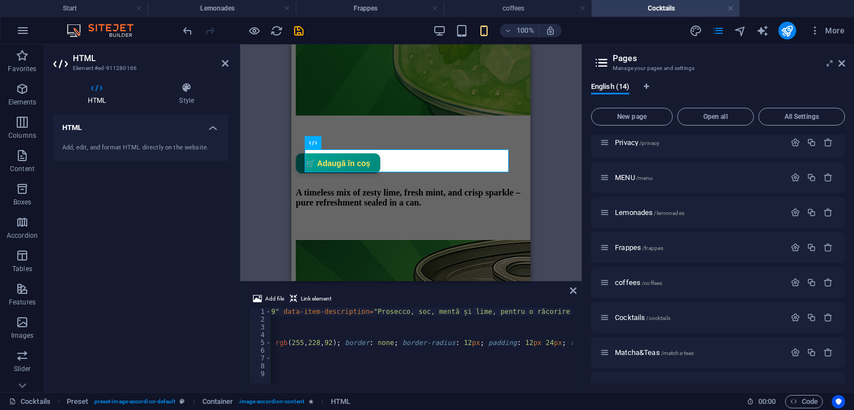
scroll to position [0, 430]
click at [573, 292] on icon at bounding box center [573, 290] width 7 height 9
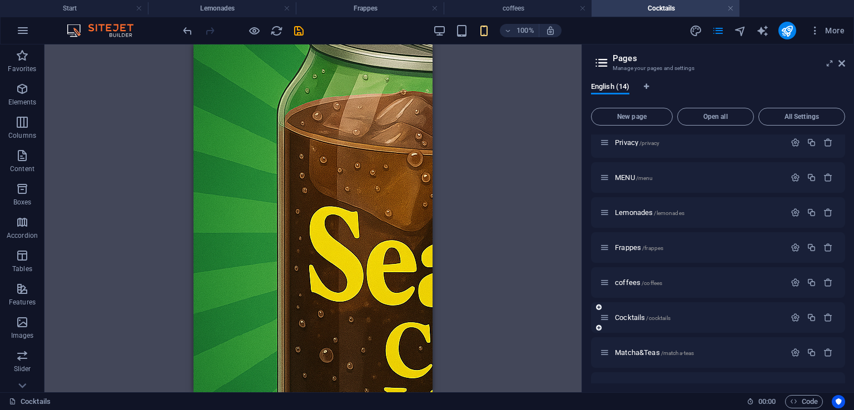
scroll to position [241, 0]
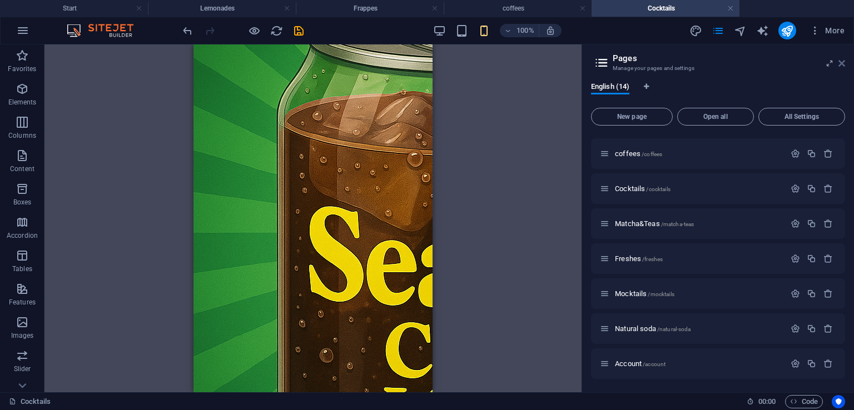
click at [840, 64] on icon at bounding box center [841, 63] width 7 height 9
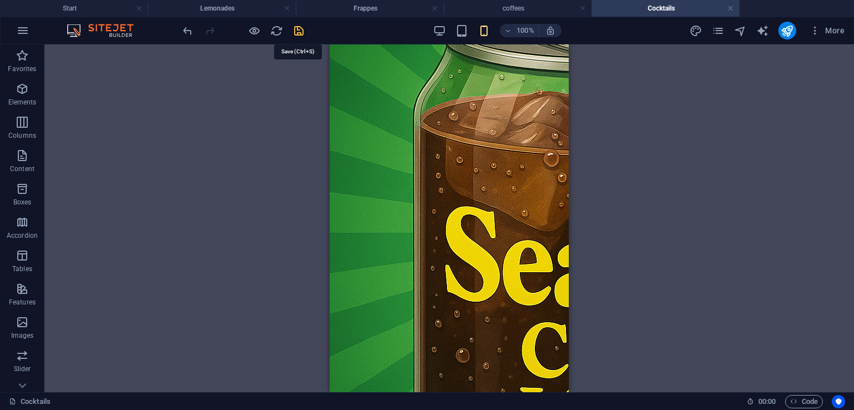
click at [298, 33] on icon "save" at bounding box center [298, 30] width 13 height 13
